Goal: Task Accomplishment & Management: Manage account settings

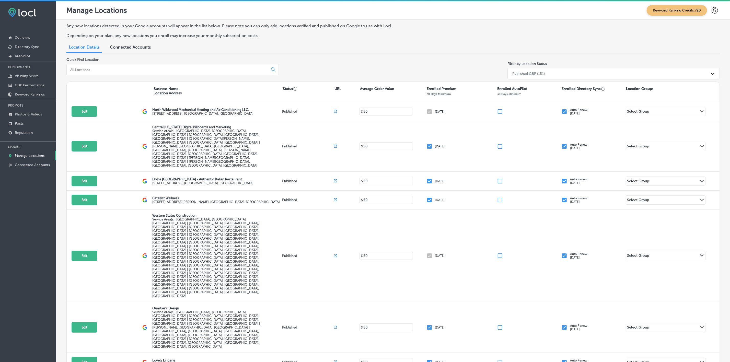
click at [106, 69] on input at bounding box center [168, 69] width 197 height 5
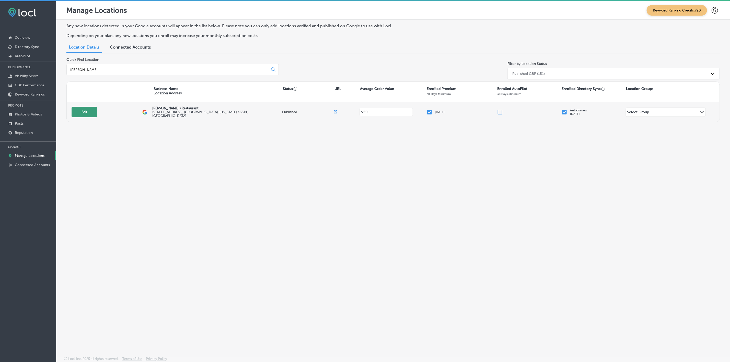
type input "[PERSON_NAME]"
click at [88, 114] on button "Edit" at bounding box center [85, 112] width 26 height 10
select select "US"
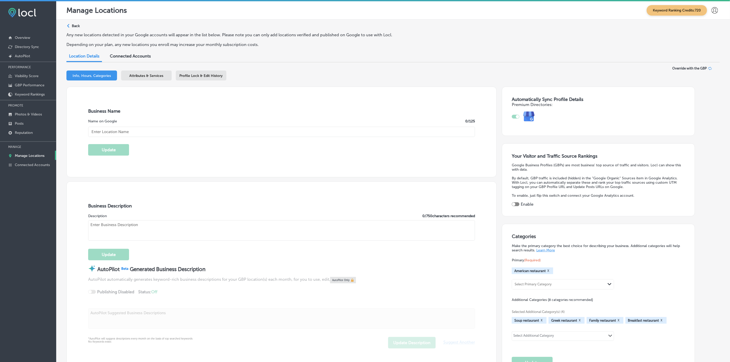
click at [160, 79] on div "Attributes & Services" at bounding box center [146, 75] width 51 height 10
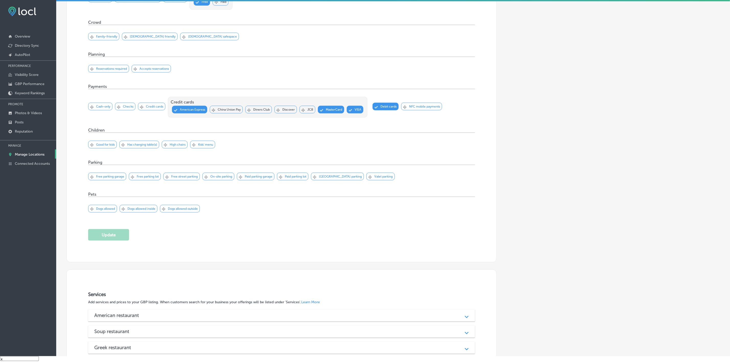
scroll to position [517, 0]
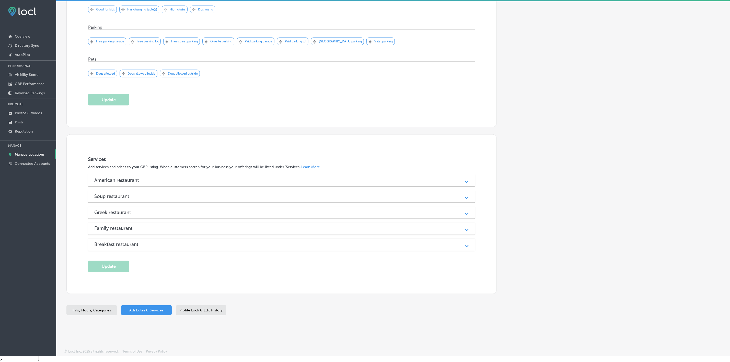
click at [170, 179] on div "American restaurant" at bounding box center [281, 180] width 374 height 6
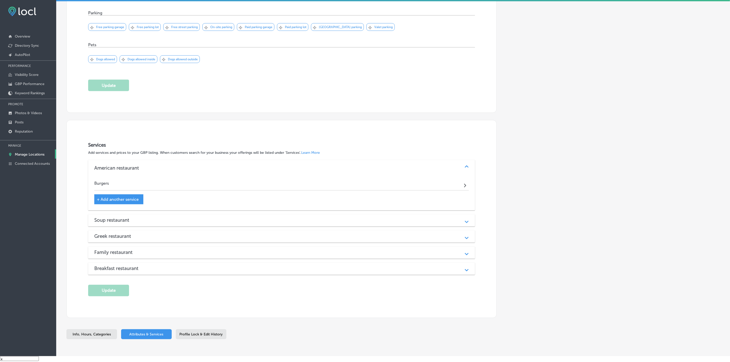
click at [131, 223] on h3 "Soup restaurant" at bounding box center [115, 220] width 43 height 6
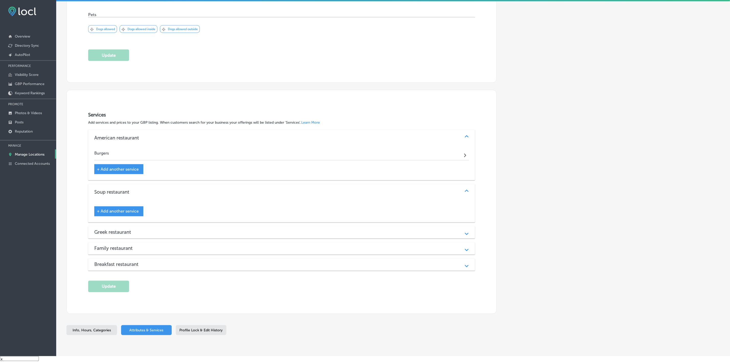
scroll to position [582, 0]
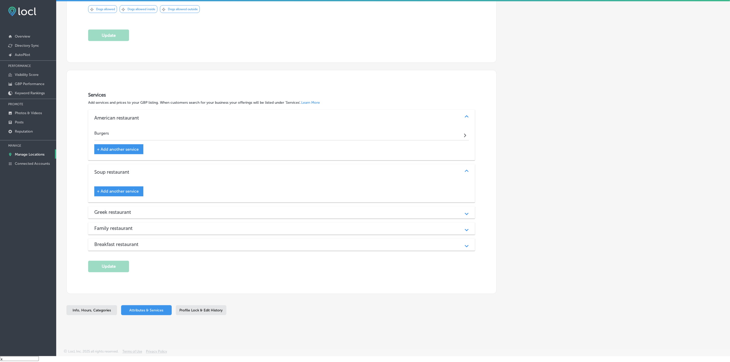
click at [126, 211] on h3 "Greek restaurant" at bounding box center [116, 212] width 45 height 6
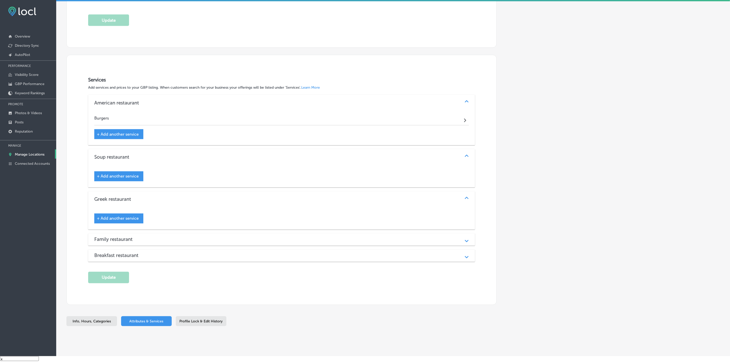
click at [142, 246] on div "Family restaurant Path Created with Sketch." at bounding box center [281, 239] width 387 height 12
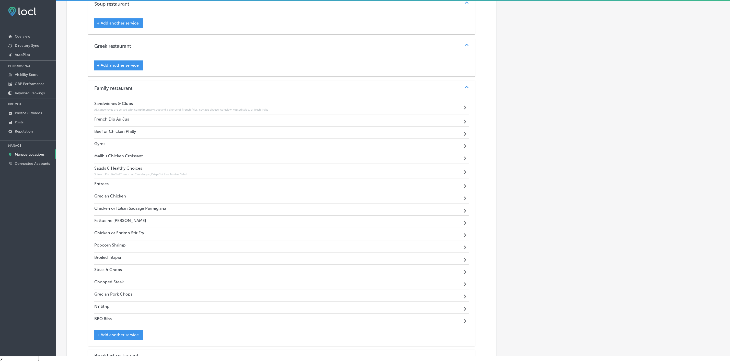
scroll to position [851, 0]
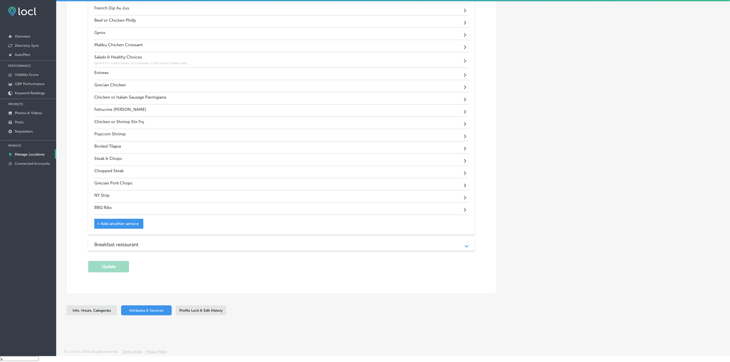
click at [156, 251] on div "Breakfast restaurant Path Created with Sketch." at bounding box center [281, 245] width 387 height 12
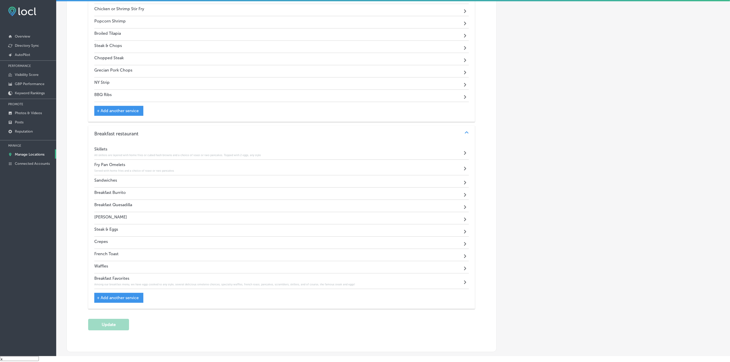
scroll to position [964, 0]
